Goal: Information Seeking & Learning: Check status

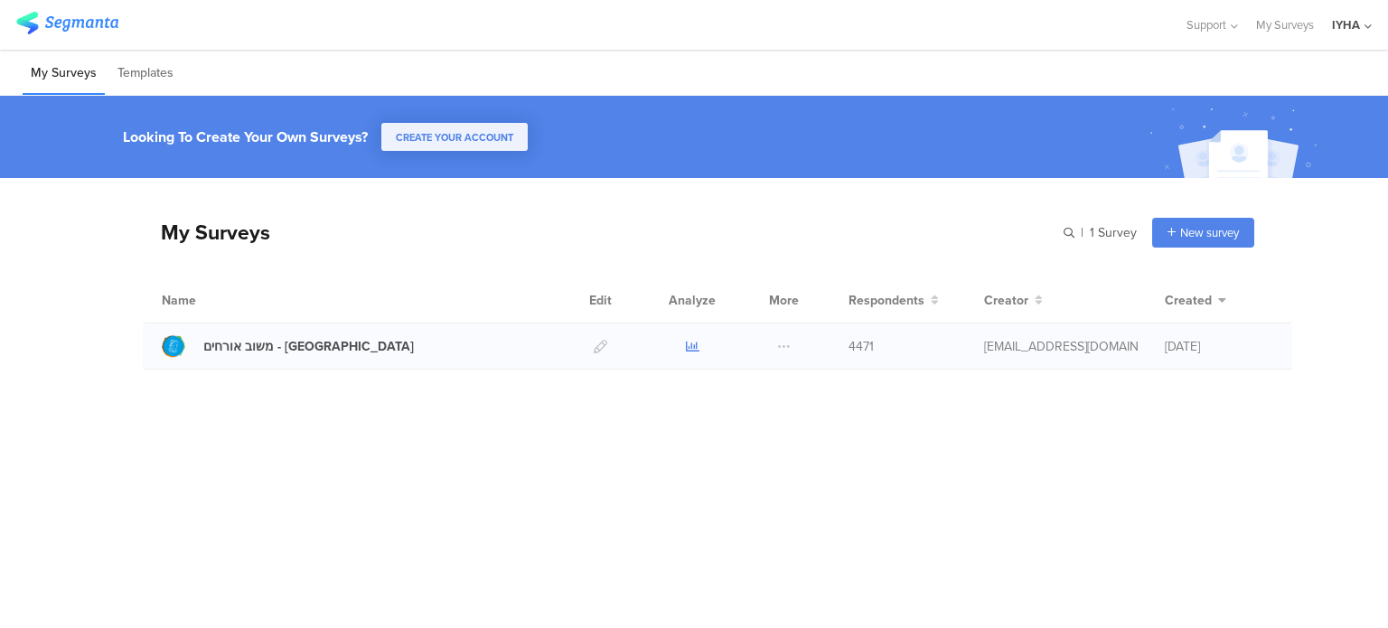
click at [687, 344] on icon at bounding box center [693, 347] width 14 height 14
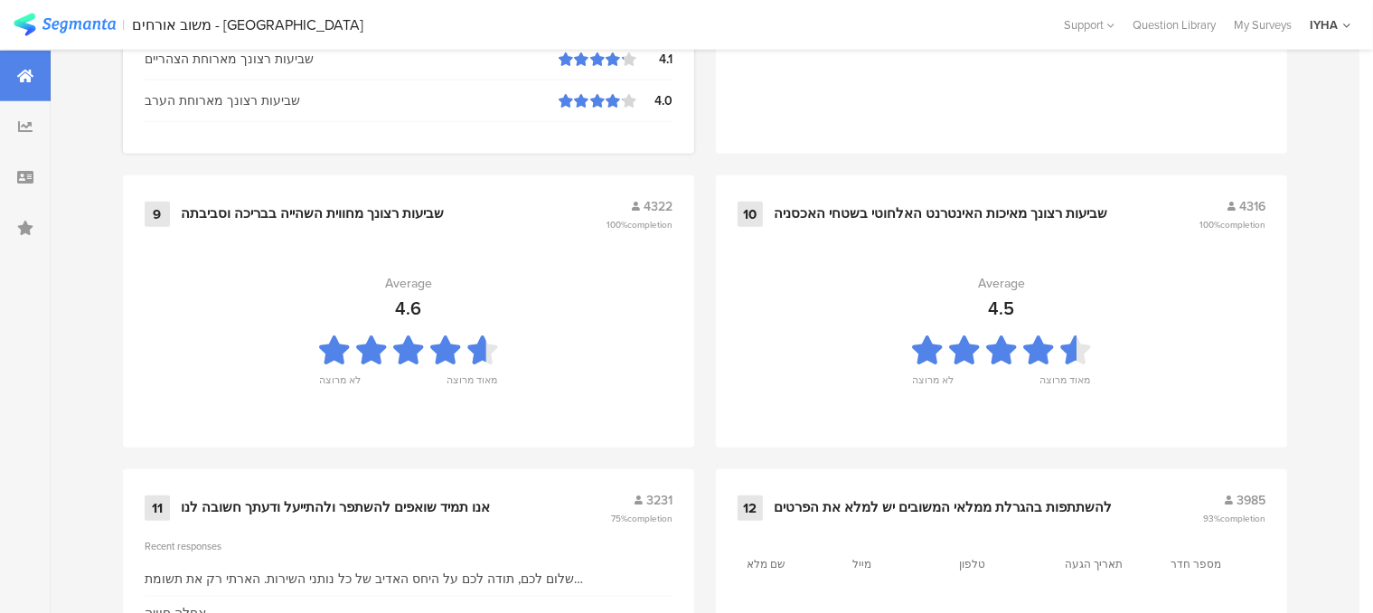
scroll to position [2032, 0]
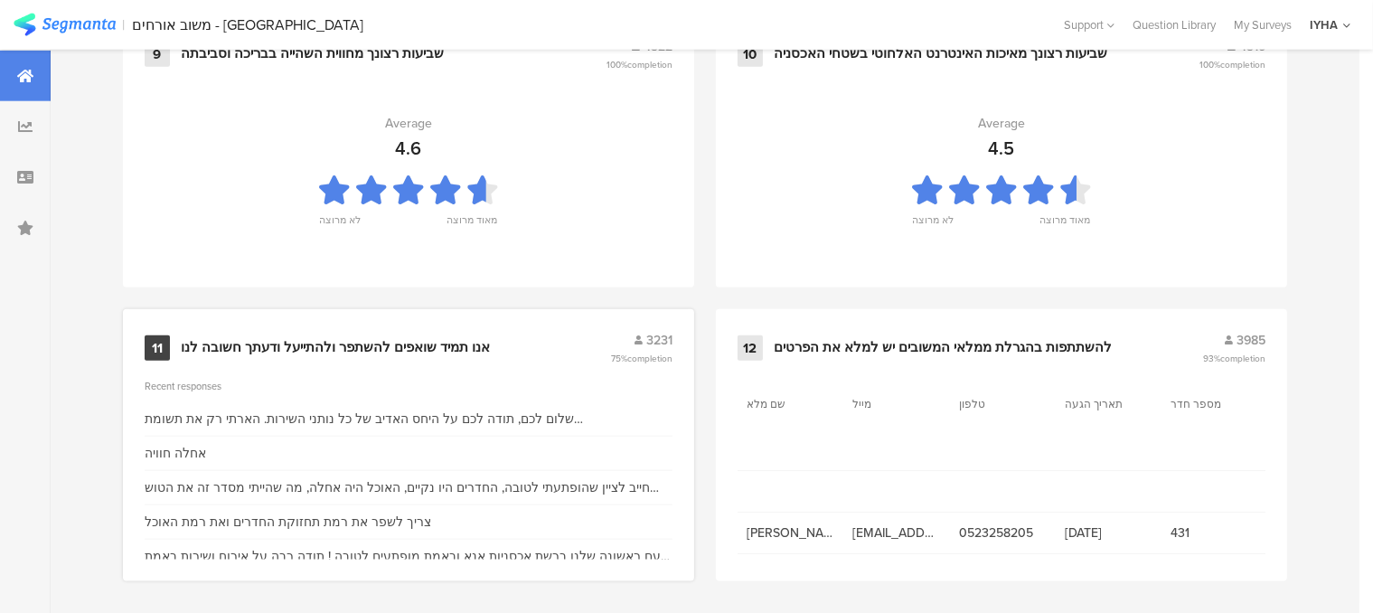
click at [337, 343] on div "אנו תמיד שואפים להשתפר ולהתייעל ודעתך חשובה לנו" at bounding box center [335, 348] width 309 height 18
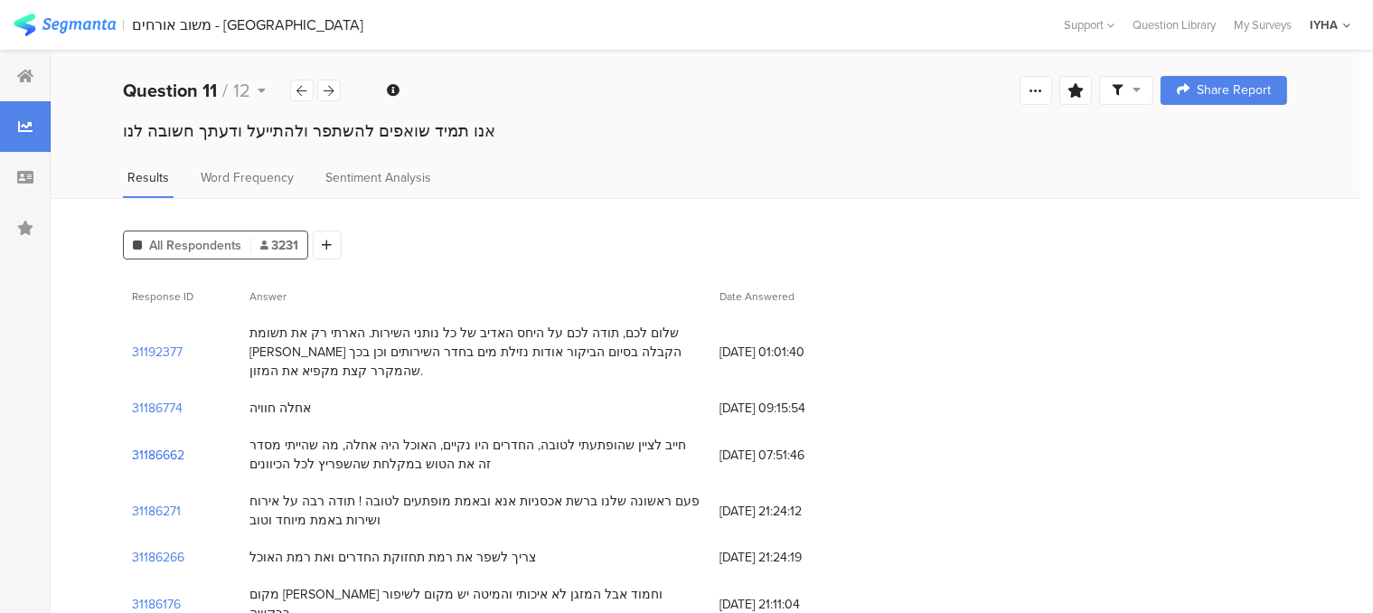
click at [174, 446] on section "31186662" at bounding box center [158, 455] width 52 height 19
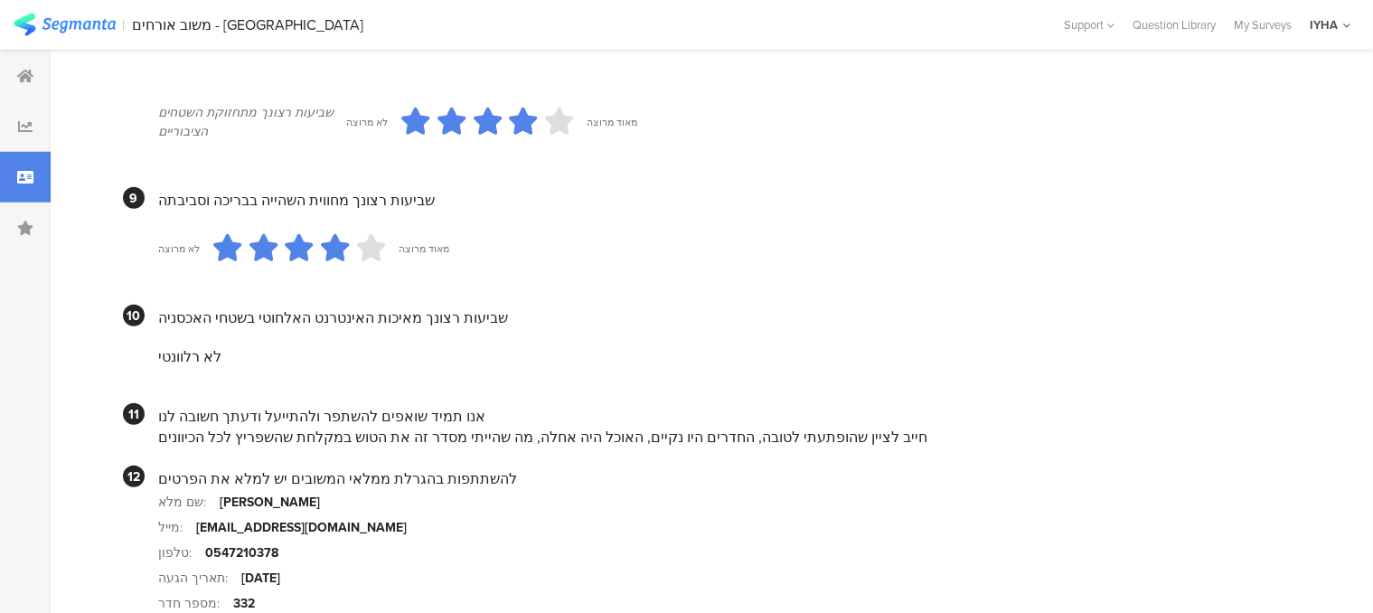
scroll to position [1627, 0]
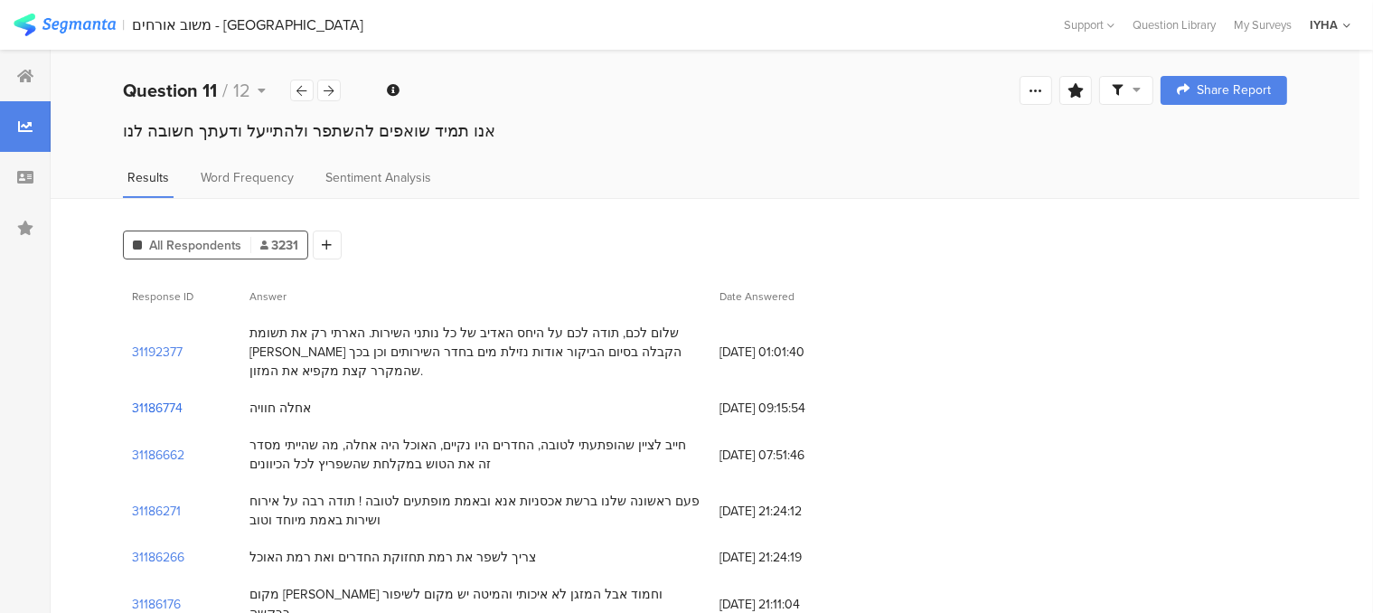
click at [161, 399] on section "31186774" at bounding box center [157, 408] width 51 height 19
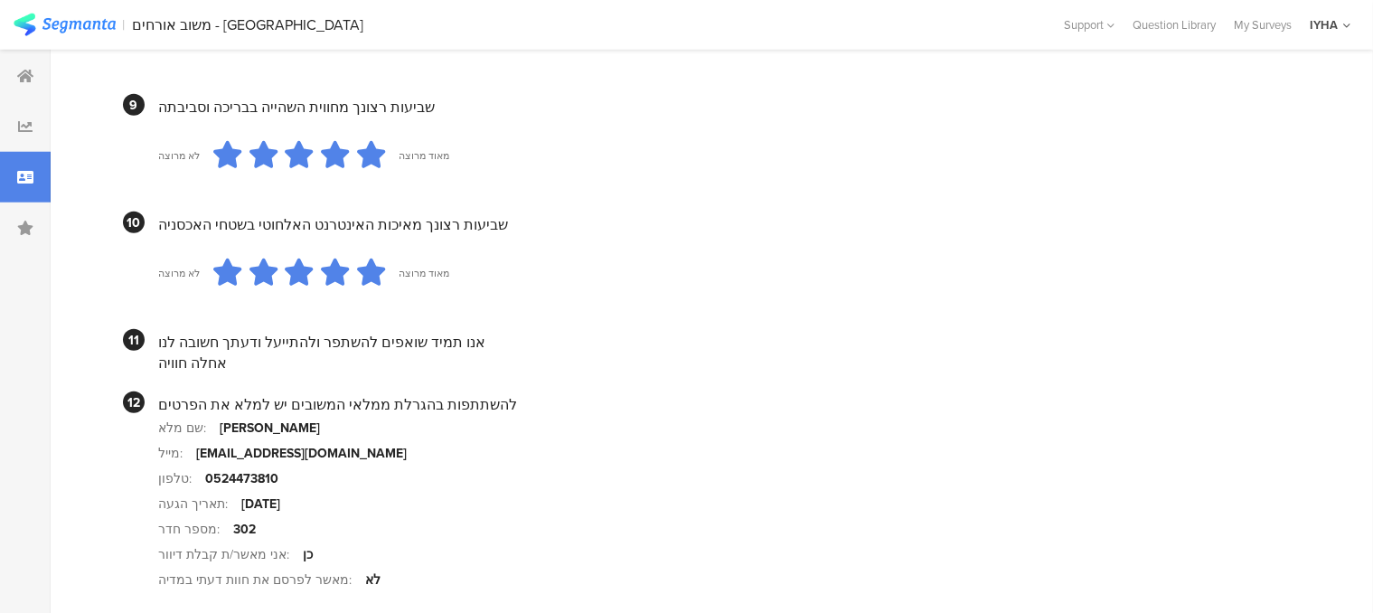
scroll to position [1718, 0]
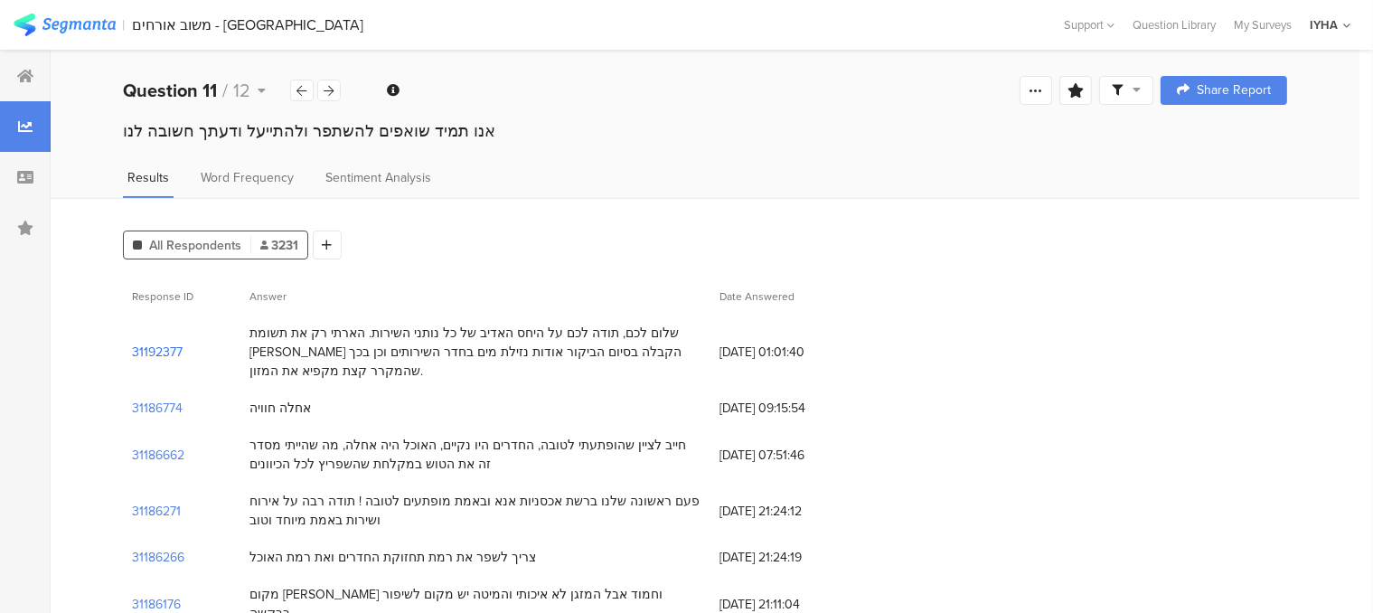
click at [160, 346] on section "31192377" at bounding box center [157, 352] width 51 height 19
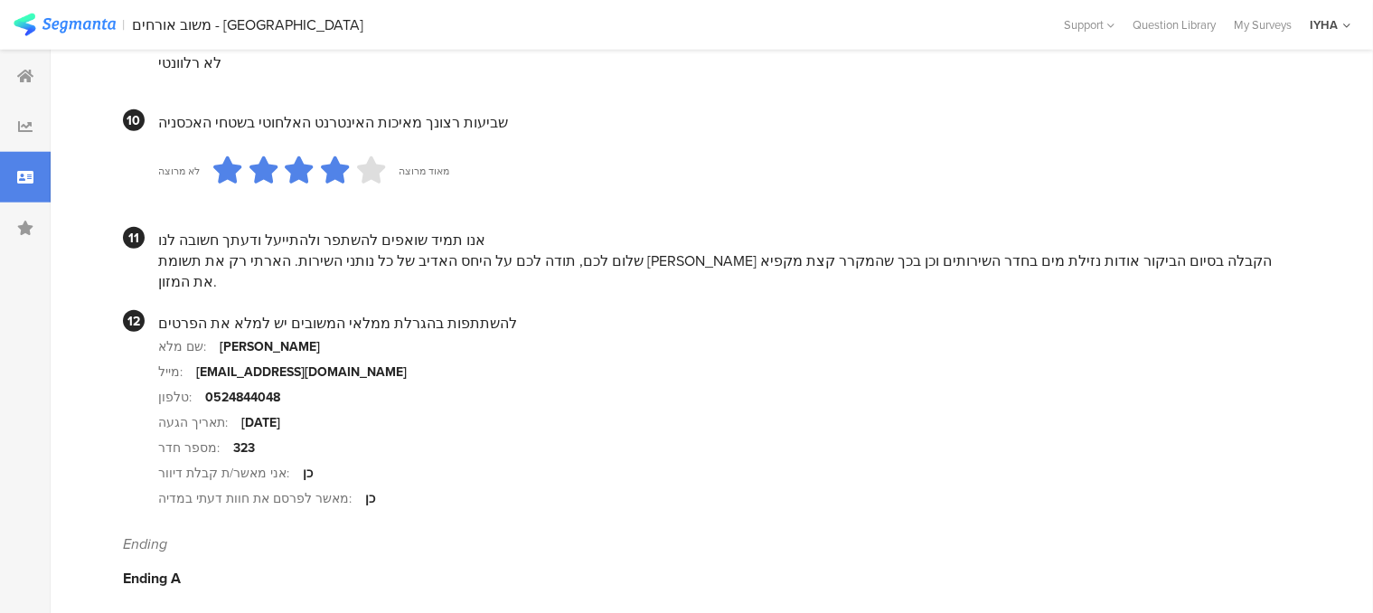
scroll to position [1777, 0]
